Goal: Transaction & Acquisition: Download file/media

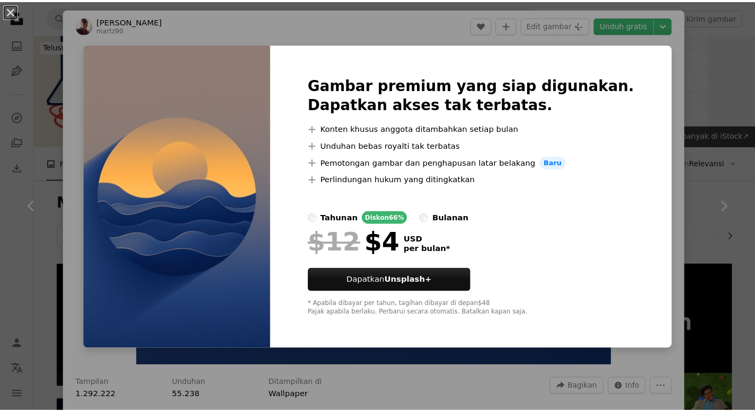
scroll to position [3321, 0]
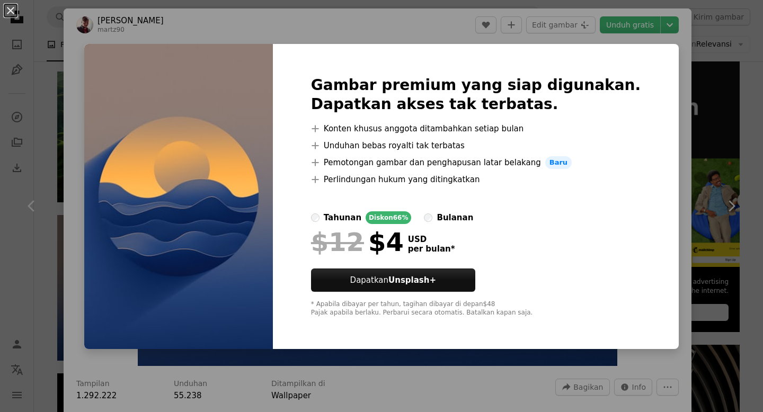
click at [44, 35] on div "An X shape Gambar premium yang siap digunakan. Dapatkan akses tak terbatas. A p…" at bounding box center [381, 206] width 763 height 412
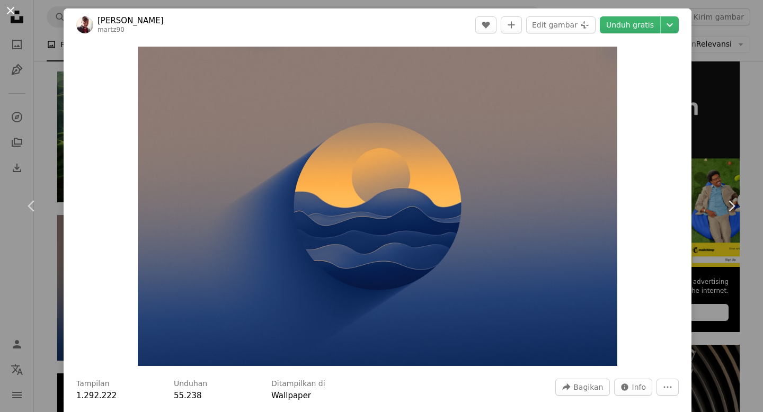
click at [6, 4] on button "An X shape" at bounding box center [10, 10] width 13 height 13
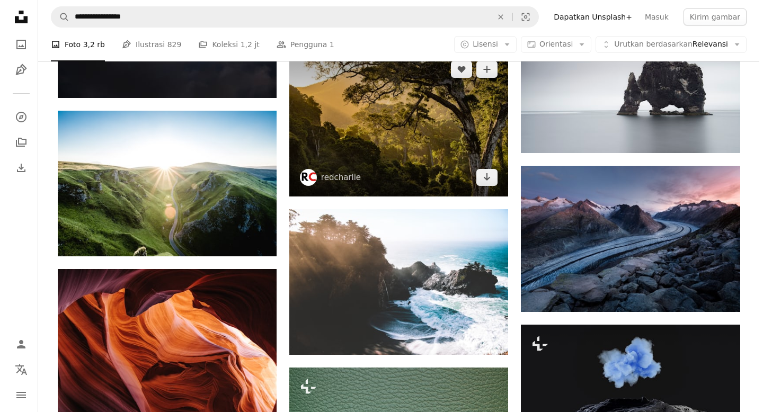
scroll to position [5757, 0]
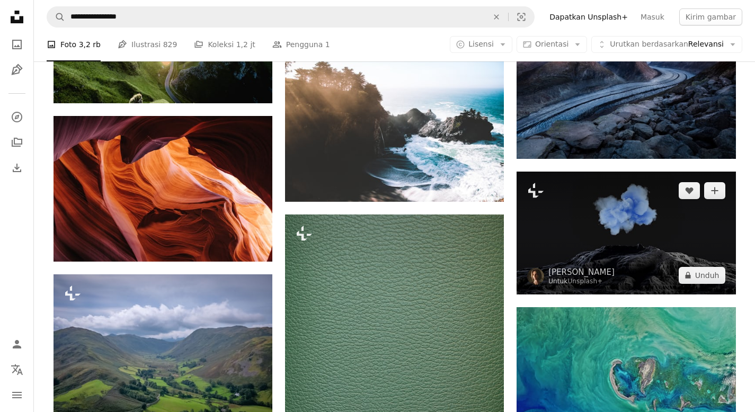
click at [571, 260] on img at bounding box center [626, 233] width 219 height 123
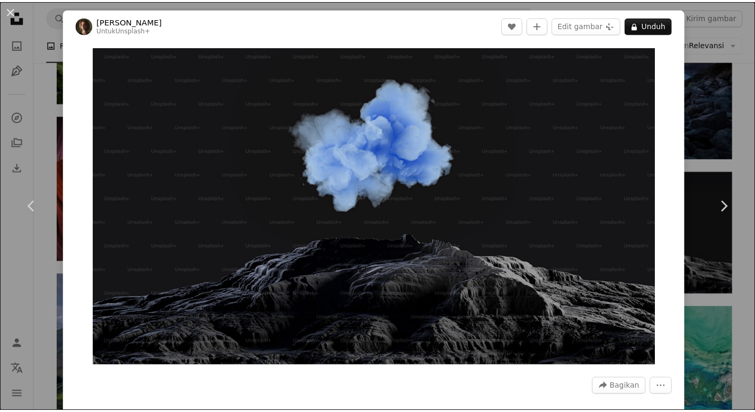
scroll to position [919, 0]
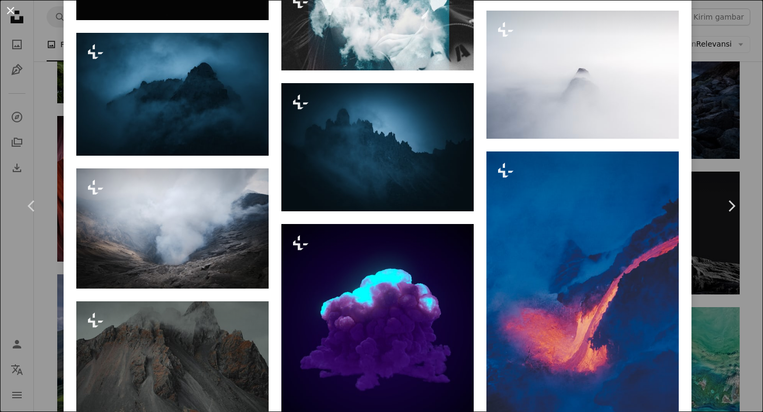
click at [17, 12] on button "An X shape" at bounding box center [10, 10] width 13 height 13
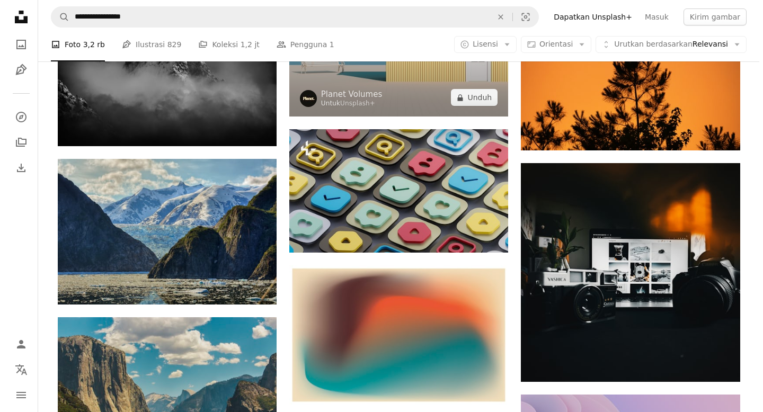
scroll to position [6972, 0]
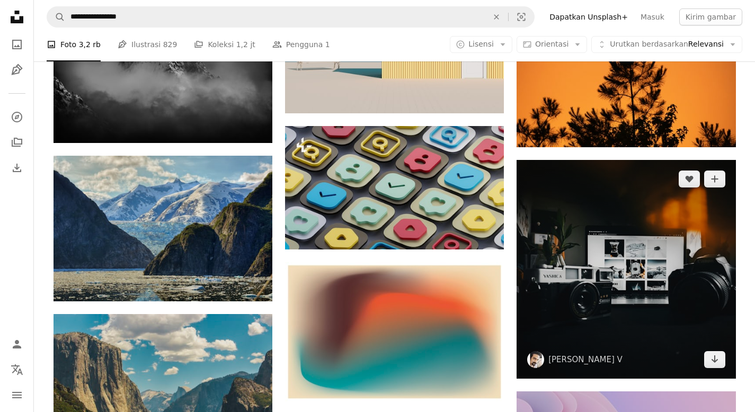
click at [587, 246] on img at bounding box center [626, 269] width 219 height 219
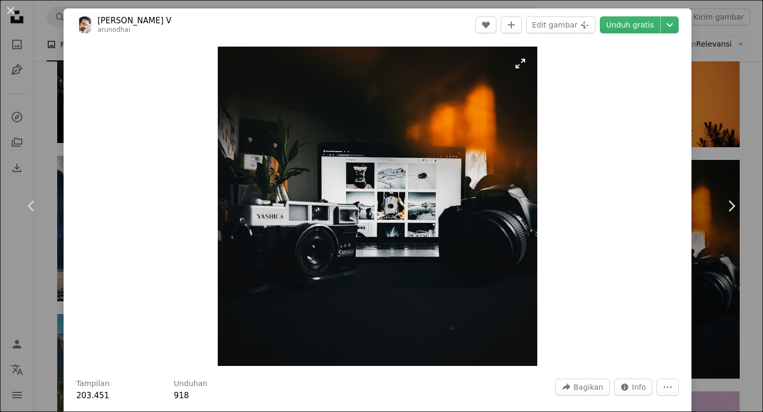
click at [515, 58] on img "Perbesar pada gambar ini" at bounding box center [378, 207] width 320 height 320
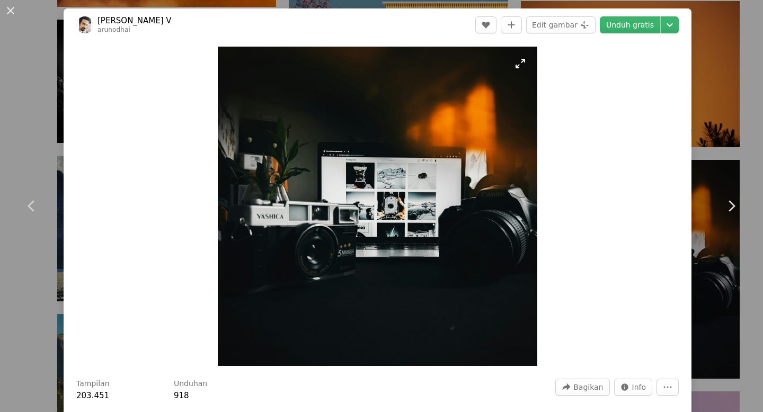
scroll to position [168, 0]
click at [515, 58] on img "Perkecil pada gambar ini" at bounding box center [381, 213] width 764 height 764
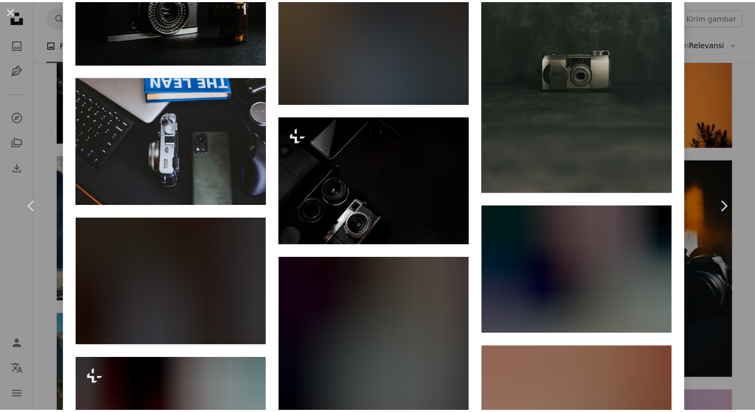
scroll to position [1539, 0]
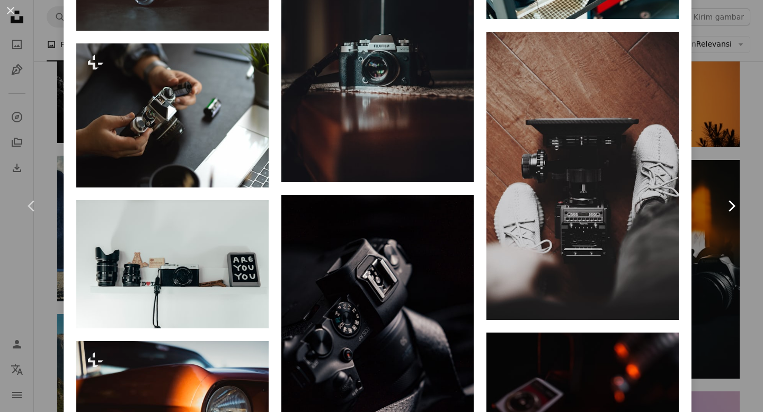
click at [716, 170] on link "Chevron right" at bounding box center [732, 206] width 64 height 102
click at [17, 7] on button "An X shape" at bounding box center [10, 10] width 13 height 13
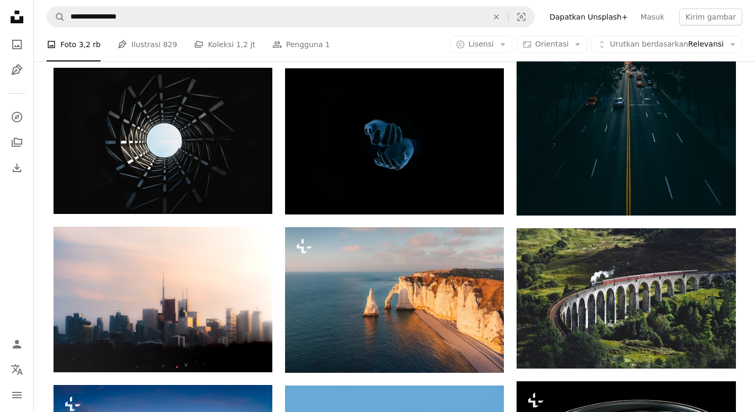
scroll to position [7837, 0]
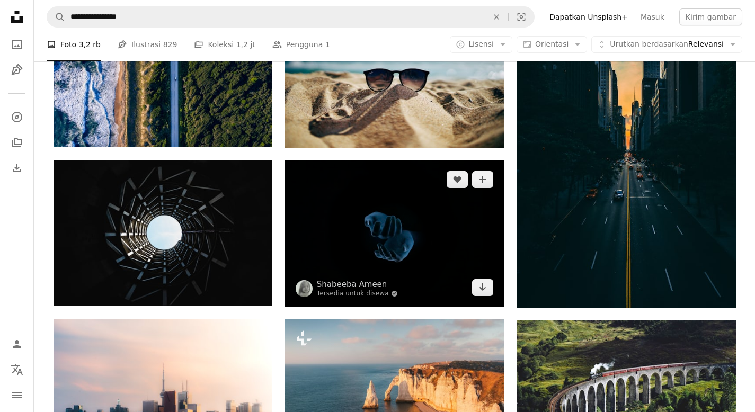
click at [439, 262] on img at bounding box center [394, 234] width 219 height 146
click at [436, 195] on img at bounding box center [394, 234] width 219 height 146
click at [410, 246] on img at bounding box center [394, 234] width 219 height 146
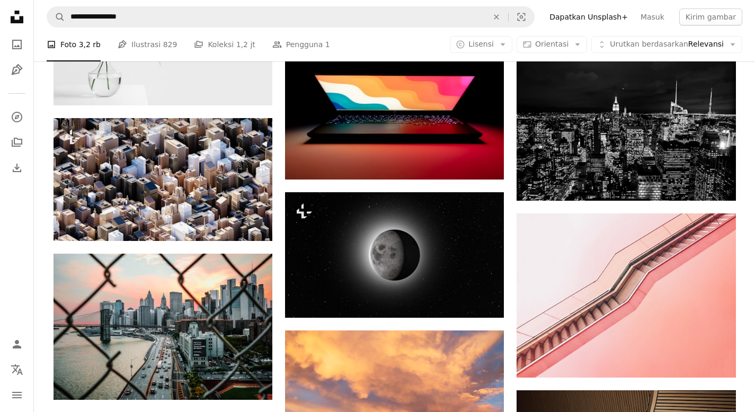
scroll to position [10048, 0]
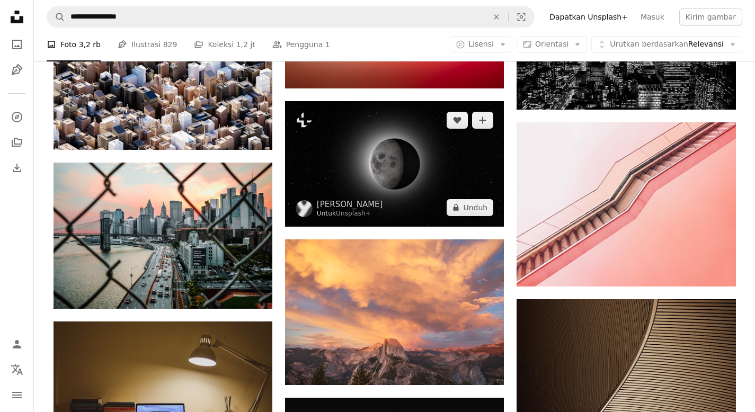
click at [414, 189] on img at bounding box center [394, 163] width 219 height 125
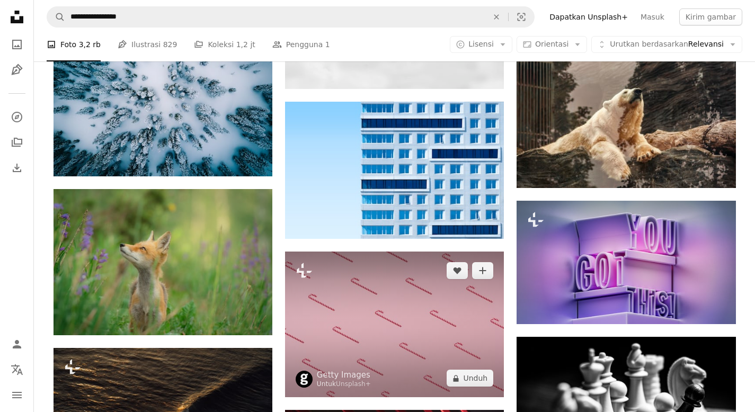
scroll to position [11926, 0]
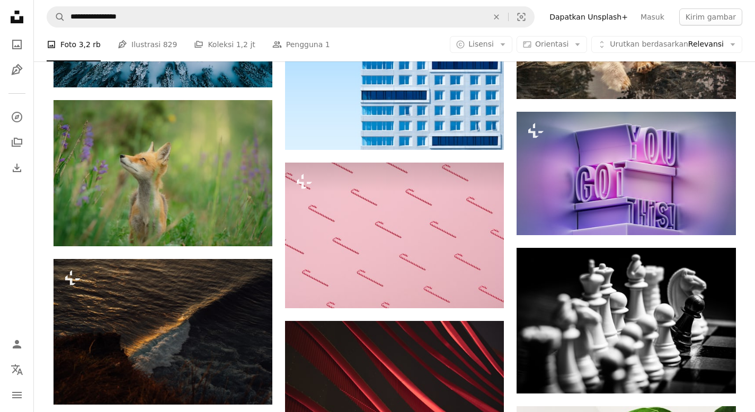
scroll to position [10048, 0]
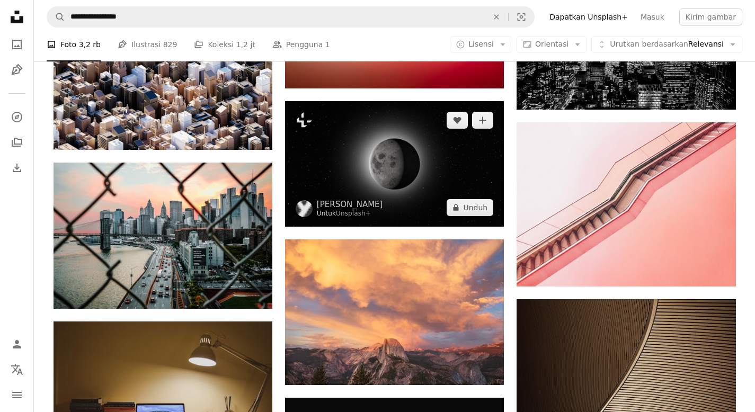
scroll to position [11926, 0]
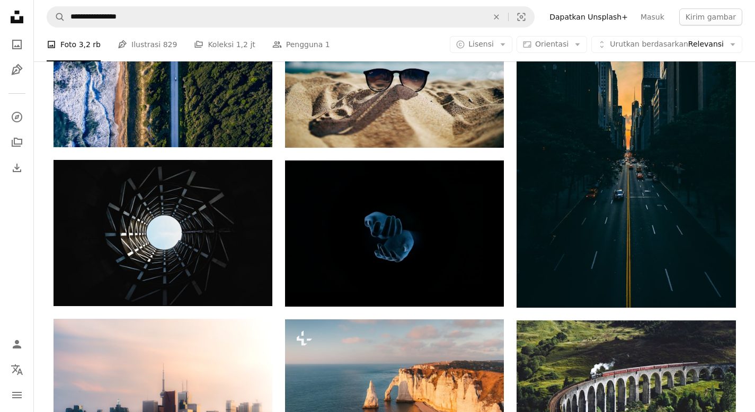
scroll to position [6972, 0]
